Goal: Entertainment & Leisure: Consume media (video, audio)

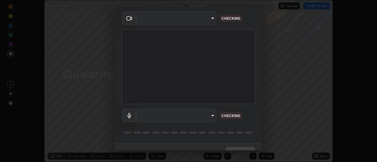
scroll to position [31, 0]
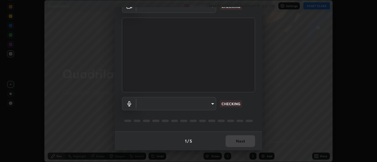
type input "b63bf8d4be001456b007e27562af51addf9deb8236f2337857bb01a3f85ddd7f"
type input "03d17c1189c1a383473197da174a6e0c0c9de8d551f80f607002ee3dec179969"
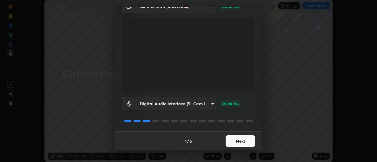
click at [245, 141] on button "Next" at bounding box center [240, 142] width 29 height 12
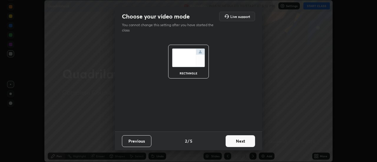
scroll to position [0, 0]
click at [244, 141] on button "Next" at bounding box center [240, 142] width 29 height 12
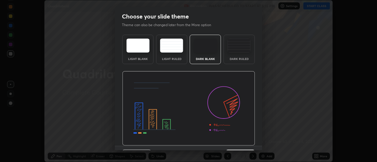
scroll to position [14, 0]
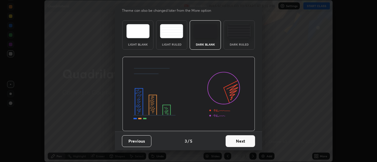
click at [245, 143] on button "Next" at bounding box center [240, 142] width 29 height 12
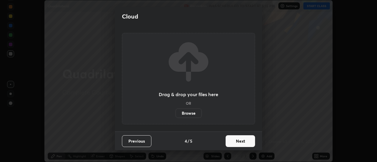
scroll to position [0, 0]
click at [245, 141] on button "Next" at bounding box center [240, 142] width 29 height 12
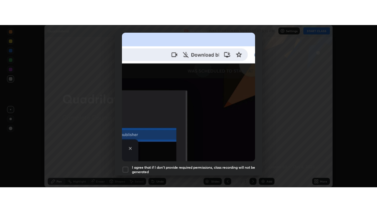
scroll to position [151, 0]
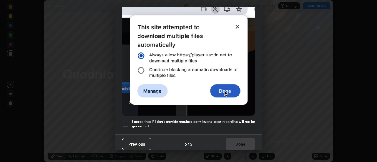
click at [244, 121] on h5 "I agree that if I don't provide required permissions, class recording will not …" at bounding box center [193, 124] width 123 height 9
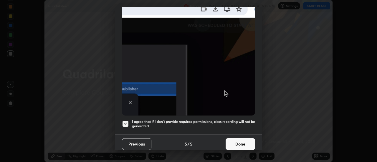
click at [242, 144] on button "Done" at bounding box center [240, 145] width 29 height 12
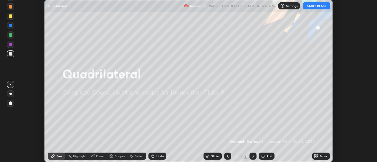
click at [266, 156] on div "Add" at bounding box center [267, 156] width 16 height 7
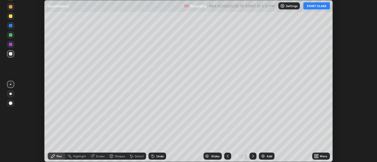
click at [318, 8] on button "START CLASS" at bounding box center [317, 5] width 27 height 7
click at [316, 155] on icon at bounding box center [315, 155] width 1 height 1
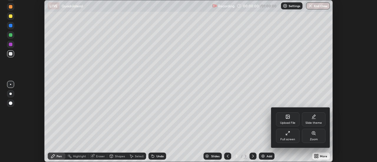
click at [295, 139] on div "Full screen" at bounding box center [288, 136] width 24 height 14
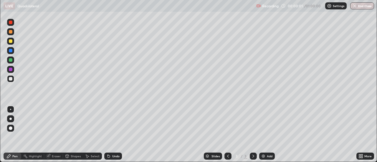
scroll to position [212, 377]
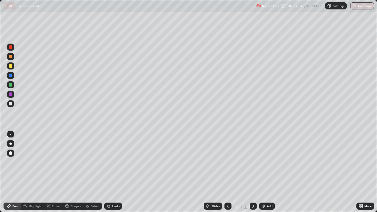
click at [12, 95] on div at bounding box center [11, 95] width 4 height 4
click at [12, 86] on div at bounding box center [11, 85] width 4 height 4
click at [264, 162] on img at bounding box center [263, 206] width 5 height 5
click at [11, 67] on div at bounding box center [11, 66] width 4 height 4
click at [10, 105] on div at bounding box center [11, 104] width 4 height 4
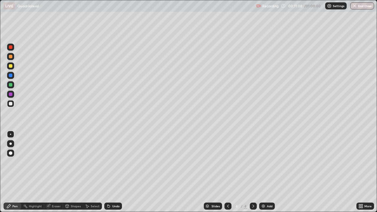
click at [264, 162] on img at bounding box center [263, 206] width 5 height 5
click at [11, 66] on div at bounding box center [11, 66] width 4 height 4
click at [74, 162] on div "Shapes" at bounding box center [76, 206] width 10 height 3
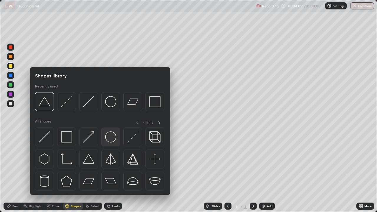
click at [111, 139] on img at bounding box center [110, 136] width 11 height 11
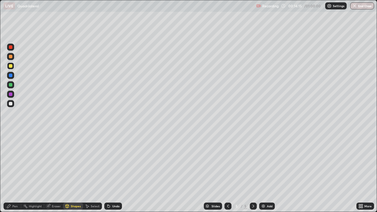
click at [11, 103] on div at bounding box center [11, 104] width 4 height 4
click at [111, 162] on div "Undo" at bounding box center [113, 206] width 18 height 7
click at [15, 162] on div "Pen" at bounding box center [14, 206] width 5 height 3
click at [11, 76] on div at bounding box center [11, 76] width 4 height 4
click at [11, 95] on div at bounding box center [11, 95] width 4 height 4
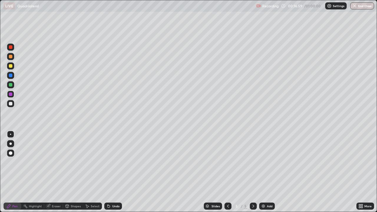
click at [14, 85] on div at bounding box center [10, 84] width 7 height 7
click at [115, 162] on div "Undo" at bounding box center [115, 206] width 7 height 3
click at [114, 162] on div "Undo" at bounding box center [115, 206] width 7 height 3
click at [113, 162] on div "Undo" at bounding box center [115, 206] width 7 height 3
click at [11, 76] on div at bounding box center [11, 76] width 4 height 4
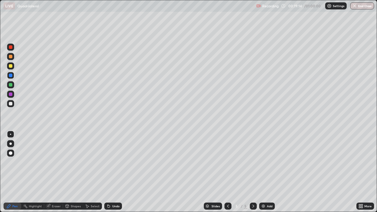
click at [112, 162] on div "Undo" at bounding box center [115, 206] width 7 height 3
click at [112, 162] on div "Undo" at bounding box center [113, 206] width 18 height 7
click at [111, 162] on div "Undo" at bounding box center [113, 206] width 18 height 7
click at [110, 162] on icon at bounding box center [108, 206] width 5 height 5
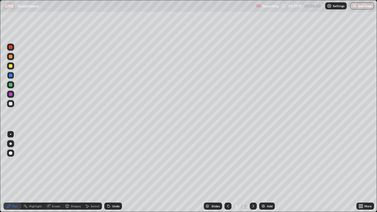
click at [111, 162] on div "Undo" at bounding box center [113, 206] width 18 height 7
click at [110, 162] on icon at bounding box center [108, 206] width 5 height 5
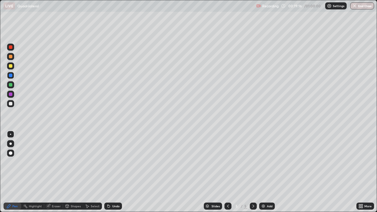
click at [109, 162] on icon at bounding box center [108, 206] width 5 height 5
click at [11, 93] on div at bounding box center [11, 95] width 4 height 4
click at [55, 162] on div "Eraser" at bounding box center [56, 206] width 9 height 3
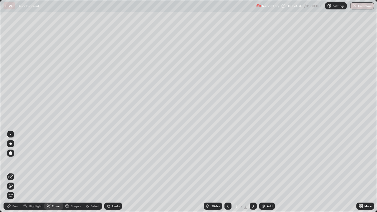
click at [13, 162] on div "Pen" at bounding box center [14, 206] width 5 height 3
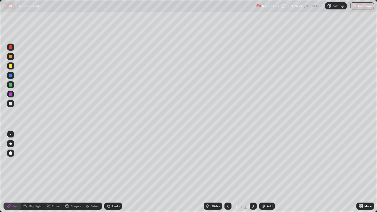
click at [11, 105] on div at bounding box center [11, 104] width 4 height 4
click at [267, 162] on div "Add" at bounding box center [270, 206] width 6 height 3
click at [228, 162] on icon at bounding box center [228, 206] width 5 height 5
click at [227, 162] on icon at bounding box center [228, 206] width 2 height 3
click at [227, 162] on icon at bounding box center [228, 206] width 5 height 5
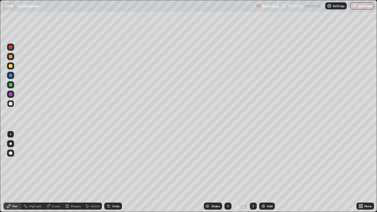
click at [253, 162] on icon at bounding box center [253, 206] width 5 height 5
click at [11, 65] on div at bounding box center [11, 66] width 4 height 4
click at [11, 94] on div at bounding box center [11, 95] width 4 height 4
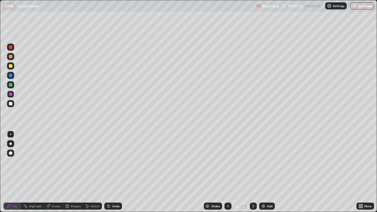
click at [267, 162] on div "Add" at bounding box center [270, 206] width 6 height 3
click at [12, 67] on div at bounding box center [11, 66] width 4 height 4
click at [10, 85] on div at bounding box center [11, 85] width 4 height 4
click at [10, 104] on div at bounding box center [11, 104] width 4 height 4
click at [10, 96] on div at bounding box center [11, 95] width 4 height 4
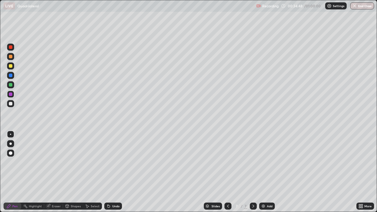
click at [266, 162] on div "Add" at bounding box center [267, 206] width 16 height 7
click at [10, 66] on div at bounding box center [11, 66] width 4 height 4
click at [10, 105] on div at bounding box center [11, 104] width 4 height 4
click at [227, 162] on icon at bounding box center [228, 206] width 2 height 3
click at [253, 162] on icon at bounding box center [254, 206] width 2 height 3
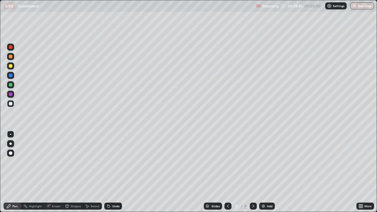
click at [267, 162] on div "Add" at bounding box center [270, 206] width 6 height 3
click at [11, 66] on div at bounding box center [11, 66] width 4 height 4
click at [52, 162] on div "Eraser" at bounding box center [56, 206] width 9 height 3
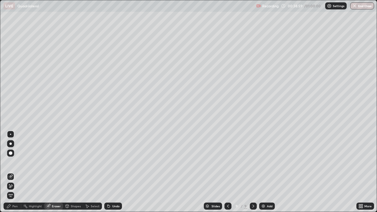
click at [9, 162] on icon at bounding box center [10, 176] width 5 height 5
click at [17, 162] on div "Pen" at bounding box center [14, 206] width 5 height 3
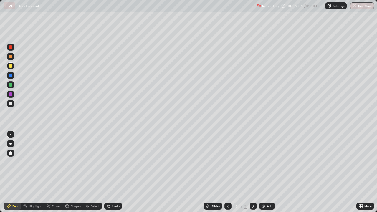
click at [11, 104] on div at bounding box center [11, 104] width 4 height 4
click at [10, 85] on div at bounding box center [11, 85] width 4 height 4
click at [10, 95] on div at bounding box center [11, 95] width 4 height 4
click at [113, 162] on div "Undo" at bounding box center [115, 206] width 7 height 3
click at [11, 85] on div at bounding box center [11, 85] width 4 height 4
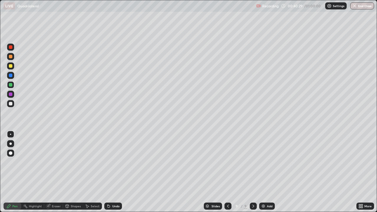
click at [13, 48] on div at bounding box center [10, 47] width 7 height 7
click at [116, 162] on div "Undo" at bounding box center [115, 206] width 7 height 3
click at [115, 162] on div "Undo" at bounding box center [115, 206] width 7 height 3
click at [116, 162] on div "Undo" at bounding box center [115, 206] width 7 height 3
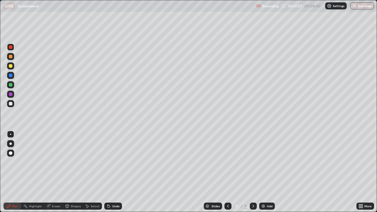
click at [116, 162] on div "Undo" at bounding box center [115, 206] width 7 height 3
click at [265, 162] on img at bounding box center [263, 206] width 5 height 5
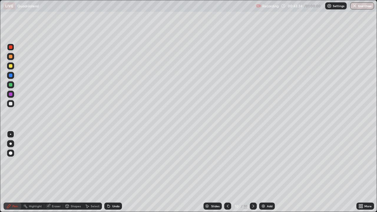
click at [11, 66] on div at bounding box center [11, 66] width 4 height 4
click at [11, 96] on div at bounding box center [11, 95] width 4 height 4
click at [10, 105] on div at bounding box center [11, 104] width 4 height 4
click at [77, 162] on div "Shapes" at bounding box center [76, 206] width 10 height 3
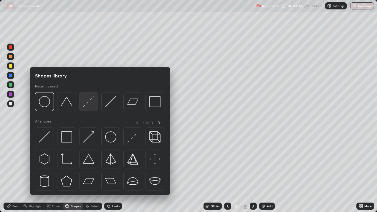
click at [91, 106] on img at bounding box center [88, 101] width 11 height 11
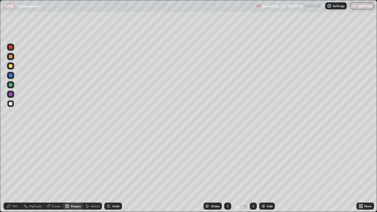
click at [11, 85] on div at bounding box center [11, 85] width 4 height 4
click at [19, 162] on div "Pen" at bounding box center [13, 206] width 18 height 7
click at [56, 162] on div "Eraser" at bounding box center [56, 206] width 9 height 3
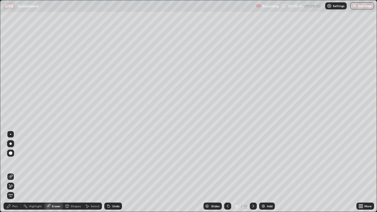
click at [10, 162] on icon at bounding box center [10, 186] width 5 height 5
click at [17, 162] on div "Pen" at bounding box center [14, 206] width 5 height 3
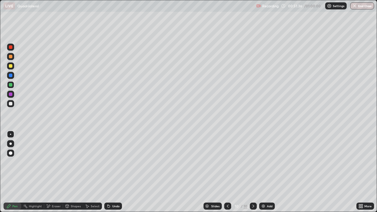
click at [264, 162] on img at bounding box center [263, 206] width 5 height 5
click at [10, 67] on div at bounding box center [11, 66] width 4 height 4
click at [13, 106] on div at bounding box center [10, 103] width 7 height 7
click at [266, 162] on div "Add" at bounding box center [267, 206] width 16 height 7
click at [360, 6] on button "End Class" at bounding box center [362, 5] width 23 height 7
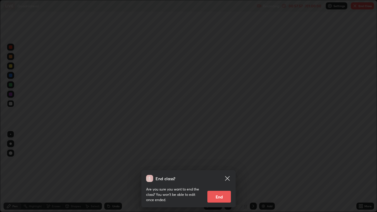
click at [223, 162] on button "End" at bounding box center [219, 197] width 24 height 12
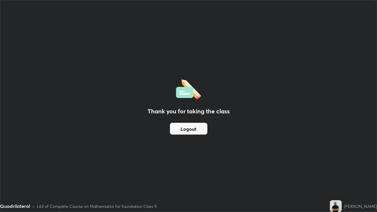
click at [148, 162] on div "Thank you for taking the class Logout" at bounding box center [188, 106] width 377 height 212
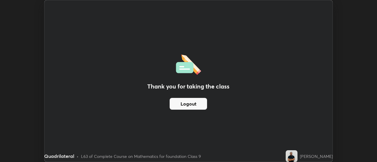
scroll to position [29308, 29093]
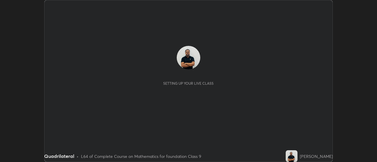
scroll to position [162, 377]
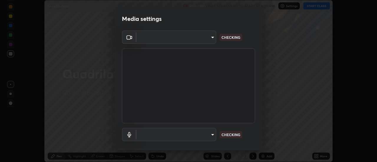
type input "b63bf8d4be001456b007e27562af51addf9deb8236f2337857bb01a3f85ddd7f"
type input "03d17c1189c1a383473197da174a6e0c0c9de8d551f80f607002ee3dec179969"
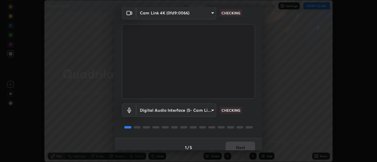
scroll to position [31, 0]
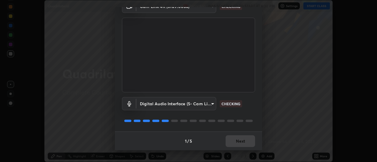
click at [249, 128] on div "Digital Audio Interface (5- Cam Link 4K) (0fd9:0066) 03d17c1189c1a383473197da17…" at bounding box center [188, 112] width 133 height 39
click at [249, 127] on div "Digital Audio Interface (5- Cam Link 4K) (0fd9:0066) 03d17c1189c1a383473197da17…" at bounding box center [188, 112] width 133 height 39
click at [250, 127] on div "Digital Audio Interface (5- Cam Link 4K) (0fd9:0066) 03d17c1189c1a383473197da17…" at bounding box center [188, 112] width 133 height 39
click at [250, 126] on div "Digital Audio Interface (5- Cam Link 4K) (0fd9:0066) 03d17c1189c1a383473197da17…" at bounding box center [188, 112] width 133 height 39
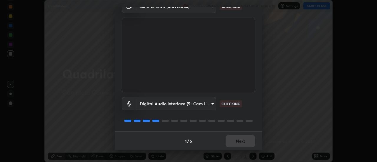
click at [250, 126] on div "Digital Audio Interface (5- Cam Link 4K) (0fd9:0066) 03d17c1189c1a383473197da17…" at bounding box center [188, 112] width 133 height 39
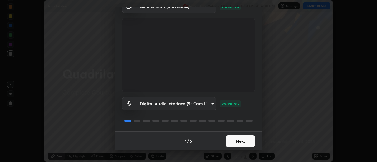
click at [245, 140] on button "Next" at bounding box center [240, 142] width 29 height 12
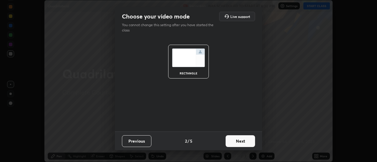
click at [245, 142] on button "Next" at bounding box center [240, 142] width 29 height 12
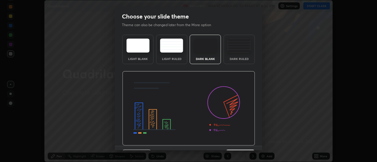
click at [246, 142] on img at bounding box center [188, 108] width 133 height 75
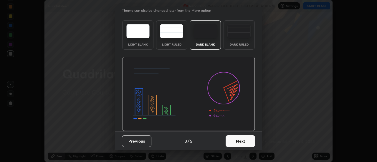
click at [248, 142] on button "Next" at bounding box center [240, 142] width 29 height 12
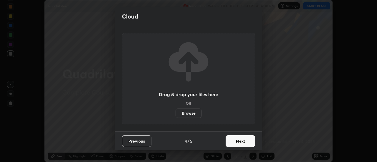
scroll to position [0, 0]
click at [247, 142] on button "Next" at bounding box center [240, 142] width 29 height 12
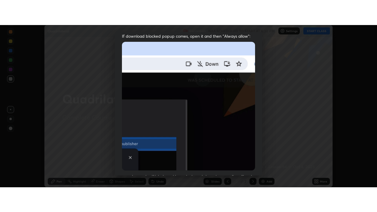
scroll to position [151, 0]
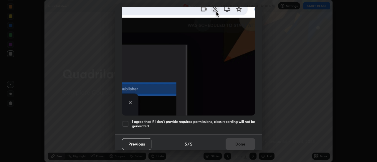
click at [242, 120] on h5 "I agree that if I don't provide required permissions, class recording will not …" at bounding box center [193, 124] width 123 height 9
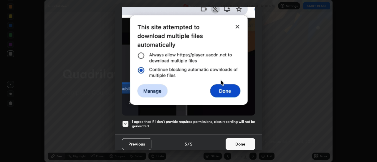
click at [238, 144] on button "Done" at bounding box center [240, 145] width 29 height 12
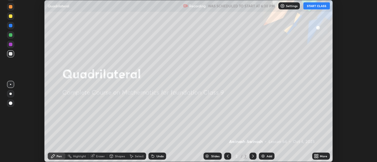
click at [271, 157] on div "Add" at bounding box center [270, 156] width 6 height 3
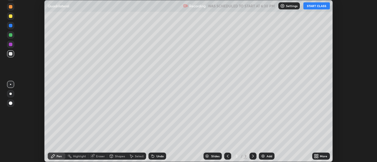
click at [318, 7] on button "START CLASS" at bounding box center [317, 5] width 27 height 7
click at [317, 156] on icon at bounding box center [316, 156] width 5 height 5
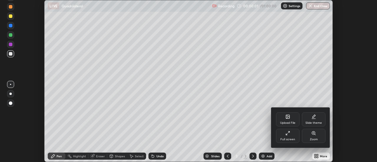
click at [288, 133] on icon at bounding box center [288, 133] width 5 height 5
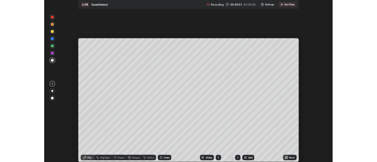
scroll to position [212, 377]
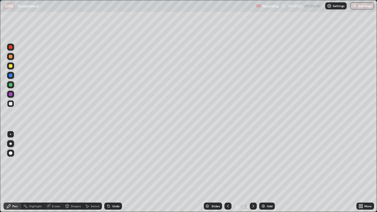
click at [11, 66] on div at bounding box center [11, 66] width 4 height 4
click at [11, 106] on div at bounding box center [10, 103] width 7 height 7
click at [12, 85] on div at bounding box center [11, 85] width 4 height 4
click at [10, 95] on div at bounding box center [11, 95] width 4 height 4
click at [11, 66] on div at bounding box center [11, 66] width 4 height 4
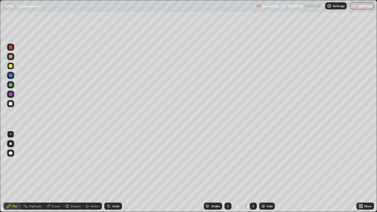
click at [10, 95] on div at bounding box center [11, 95] width 4 height 4
click at [9, 104] on div at bounding box center [11, 104] width 4 height 4
click at [113, 162] on div "Undo" at bounding box center [115, 206] width 7 height 3
click at [265, 162] on img at bounding box center [263, 206] width 5 height 5
click at [10, 66] on div at bounding box center [11, 66] width 4 height 4
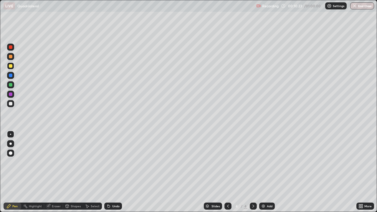
click at [10, 103] on div at bounding box center [11, 104] width 4 height 4
click at [115, 162] on div "Undo" at bounding box center [115, 206] width 7 height 3
click at [116, 162] on div "Undo" at bounding box center [115, 206] width 7 height 3
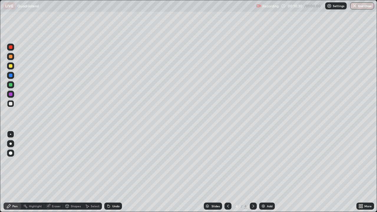
click at [115, 162] on div "Undo" at bounding box center [115, 206] width 7 height 3
click at [11, 94] on div at bounding box center [11, 95] width 4 height 4
click at [11, 85] on div at bounding box center [11, 85] width 4 height 4
click at [270, 162] on div "Add" at bounding box center [270, 206] width 6 height 3
click at [11, 67] on div at bounding box center [11, 66] width 4 height 4
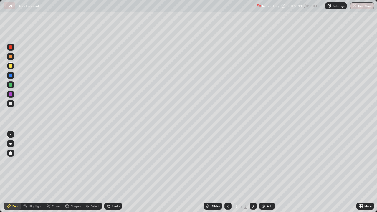
click at [10, 105] on div at bounding box center [11, 104] width 4 height 4
click at [10, 56] on div at bounding box center [11, 57] width 4 height 4
click at [11, 95] on div at bounding box center [11, 95] width 4 height 4
click at [11, 103] on div at bounding box center [11, 104] width 4 height 4
click at [265, 162] on img at bounding box center [263, 206] width 5 height 5
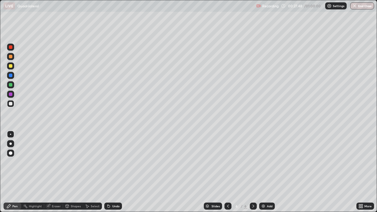
click at [11, 66] on div at bounding box center [11, 66] width 4 height 4
click at [11, 104] on div at bounding box center [11, 104] width 4 height 4
click at [10, 94] on div at bounding box center [11, 95] width 4 height 4
click at [11, 85] on div at bounding box center [11, 85] width 4 height 4
click at [11, 103] on div at bounding box center [11, 104] width 4 height 4
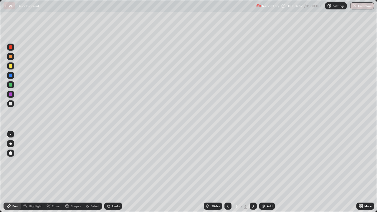
click at [228, 162] on icon at bounding box center [228, 206] width 5 height 5
click at [253, 162] on icon at bounding box center [253, 206] width 5 height 5
click at [262, 162] on img at bounding box center [263, 206] width 5 height 5
click at [10, 65] on div at bounding box center [11, 66] width 4 height 4
click at [70, 162] on div "Shapes" at bounding box center [73, 206] width 20 height 7
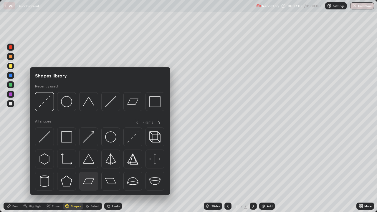
click at [90, 162] on img at bounding box center [88, 181] width 11 height 11
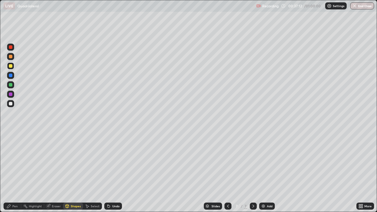
click at [72, 162] on div "Shapes" at bounding box center [76, 206] width 10 height 3
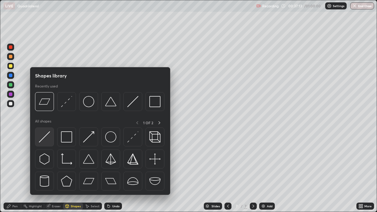
click at [44, 141] on img at bounding box center [44, 136] width 11 height 11
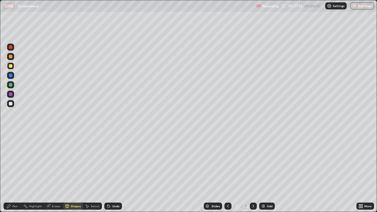
click at [11, 105] on div at bounding box center [11, 104] width 4 height 4
click at [11, 94] on div at bounding box center [11, 95] width 4 height 4
click at [115, 162] on div "Undo" at bounding box center [115, 206] width 7 height 3
click at [112, 162] on div "Undo" at bounding box center [115, 206] width 7 height 3
click at [113, 162] on div "Undo" at bounding box center [115, 206] width 7 height 3
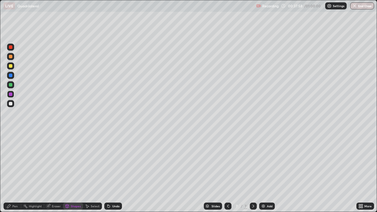
click at [12, 162] on div "Pen" at bounding box center [14, 206] width 5 height 3
click at [11, 86] on div at bounding box center [11, 85] width 4 height 4
click at [11, 56] on div at bounding box center [11, 57] width 4 height 4
click at [10, 94] on div at bounding box center [11, 95] width 4 height 4
click at [11, 103] on div at bounding box center [11, 104] width 4 height 4
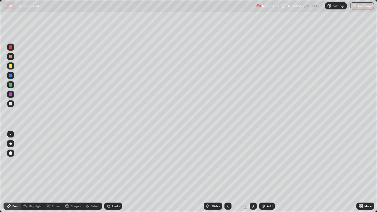
click at [12, 75] on div at bounding box center [11, 76] width 4 height 4
click at [359, 7] on button "End Class" at bounding box center [362, 5] width 24 height 7
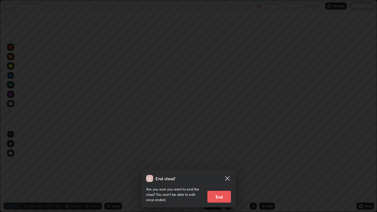
click at [224, 162] on button "End" at bounding box center [219, 197] width 24 height 12
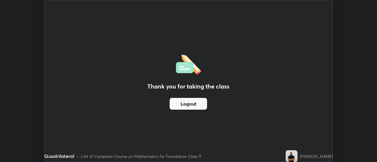
scroll to position [29308, 29093]
click at [306, 157] on div "[PERSON_NAME]" at bounding box center [316, 157] width 33 height 6
